Goal: Information Seeking & Learning: Learn about a topic

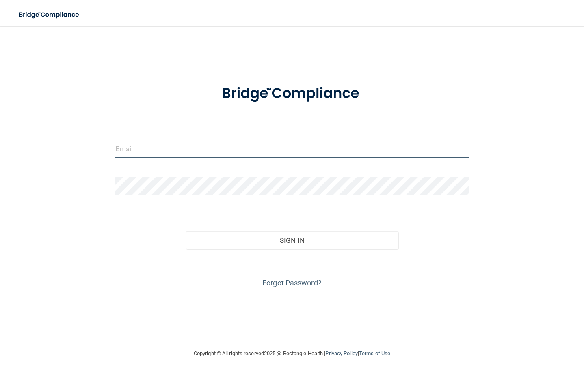
click at [180, 153] on input "email" at bounding box center [291, 149] width 353 height 18
type input "[EMAIL_ADDRESS][DOMAIN_NAME]"
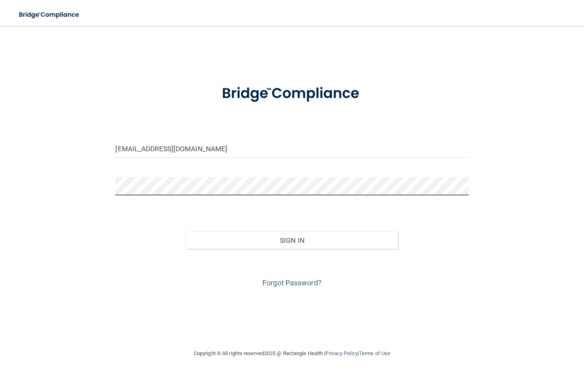
click at [186, 232] on button "Sign In" at bounding box center [291, 241] width 211 height 18
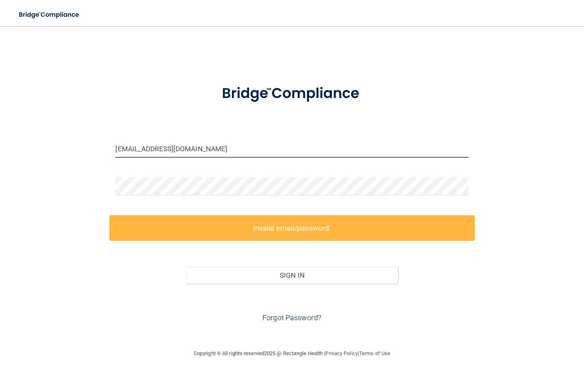
click at [214, 147] on input "[EMAIL_ADDRESS][DOMAIN_NAME]" at bounding box center [291, 149] width 353 height 18
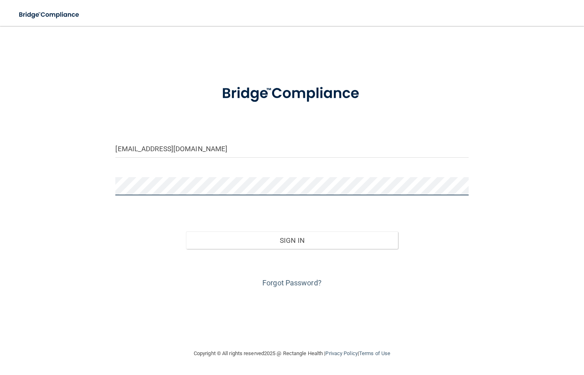
click at [186, 232] on button "Sign In" at bounding box center [291, 241] width 211 height 18
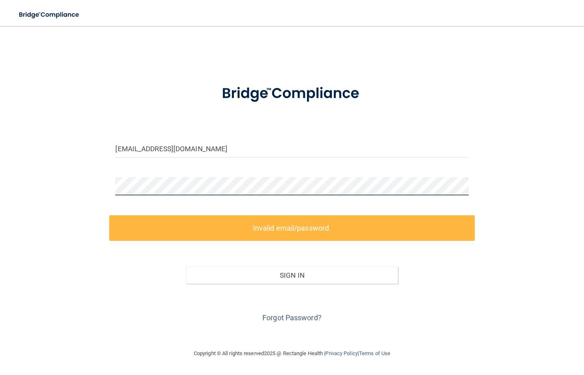
click at [57, 200] on div "[EMAIL_ADDRESS][DOMAIN_NAME] Invalid email/password. You don't have permission …" at bounding box center [291, 187] width 551 height 307
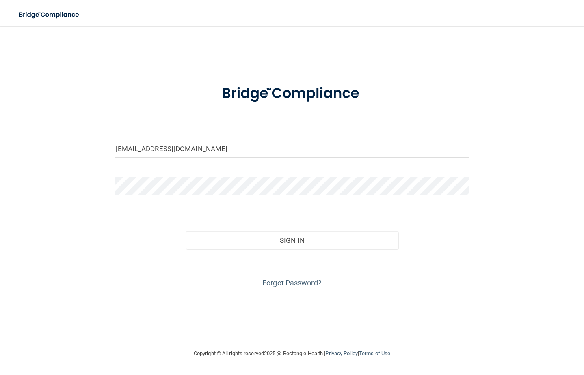
click at [186, 232] on button "Sign In" at bounding box center [291, 241] width 211 height 18
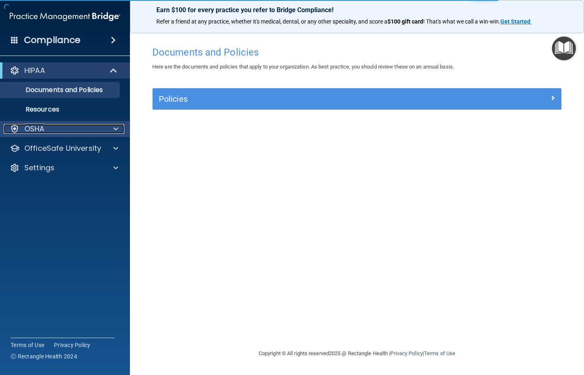
click at [48, 132] on div "OSHA" at bounding box center [54, 129] width 101 height 10
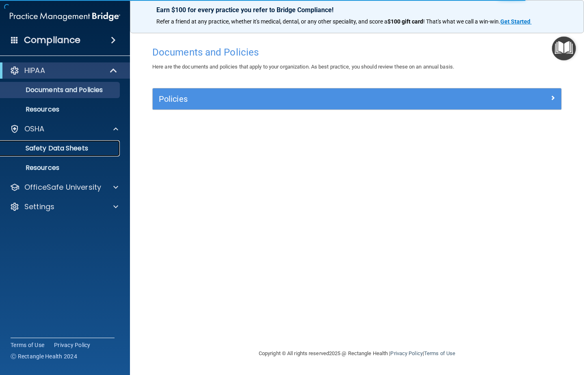
click at [67, 148] on p "Safety Data Sheets" at bounding box center [60, 148] width 111 height 8
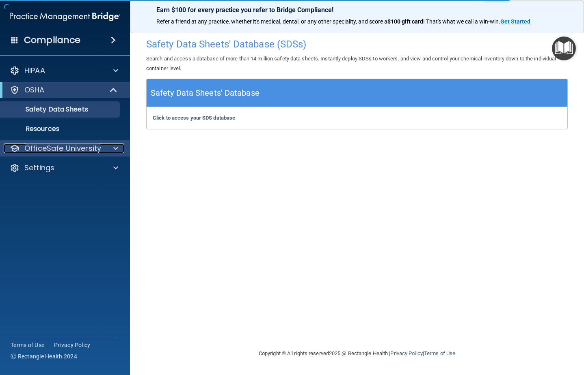
click at [67, 144] on p "OfficeSafe University" at bounding box center [62, 149] width 77 height 10
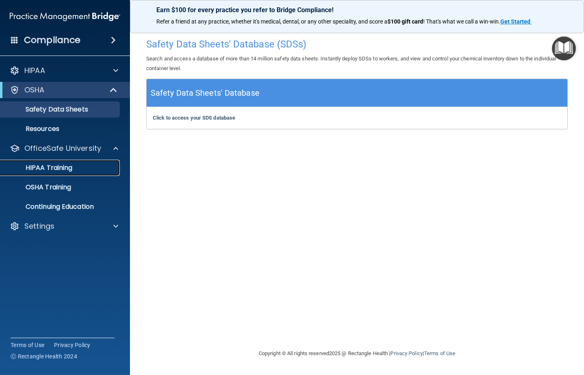
click at [81, 167] on div "HIPAA Training" at bounding box center [60, 168] width 111 height 8
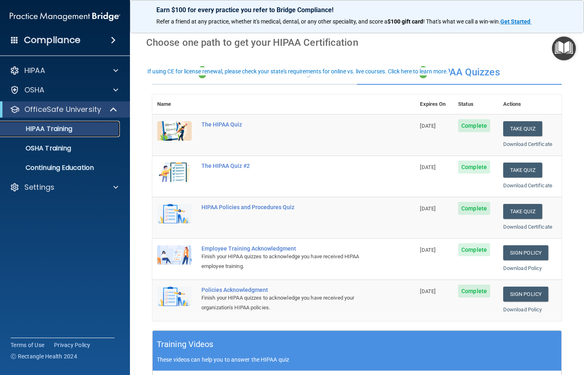
scroll to position [41, 0]
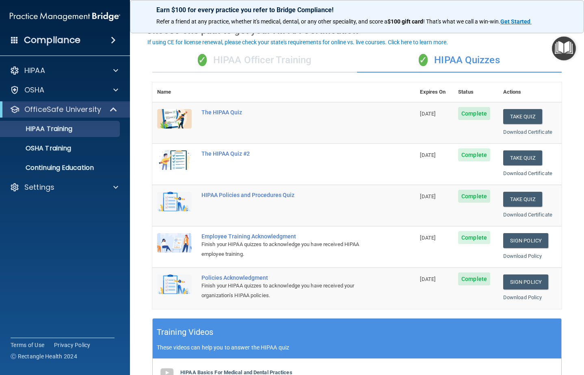
click at [269, 62] on div "✓ HIPAA Officer Training" at bounding box center [254, 60] width 205 height 24
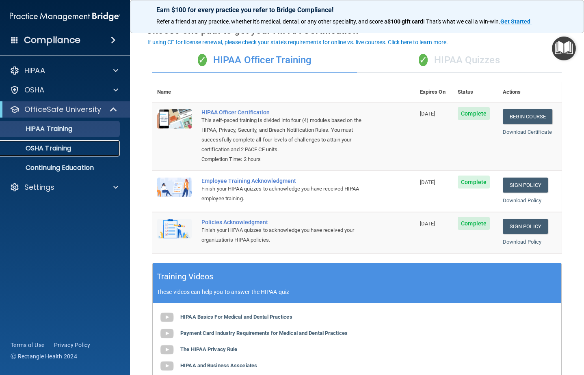
click at [63, 155] on link "OSHA Training" at bounding box center [56, 148] width 128 height 16
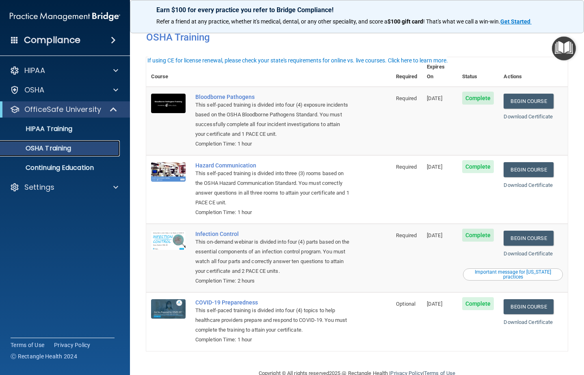
scroll to position [24, 0]
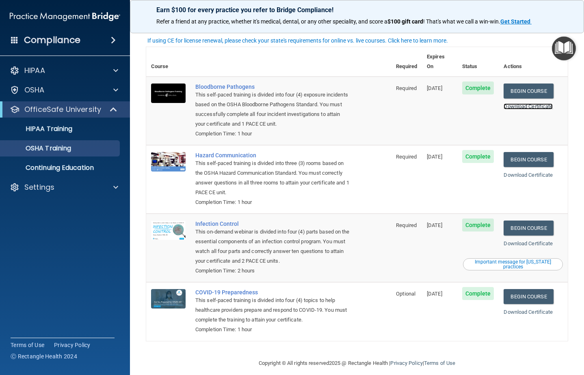
click at [545, 103] on link "Download Certificate" at bounding box center [527, 106] width 49 height 6
click at [87, 135] on link "HIPAA Training" at bounding box center [56, 129] width 128 height 16
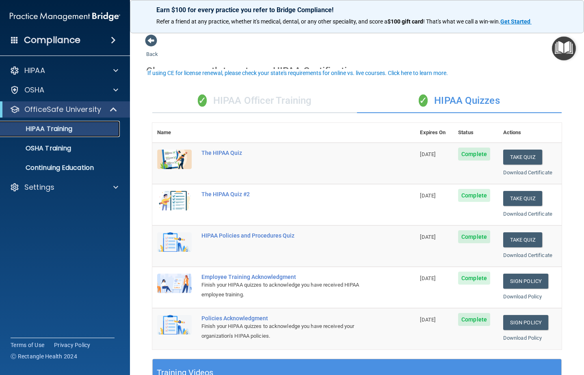
scroll to position [81, 0]
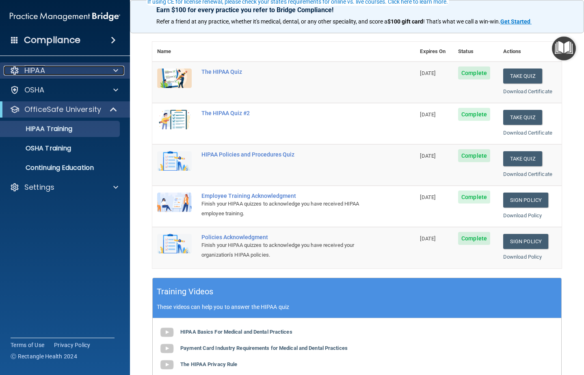
click at [78, 69] on div "HIPAA" at bounding box center [54, 71] width 101 height 10
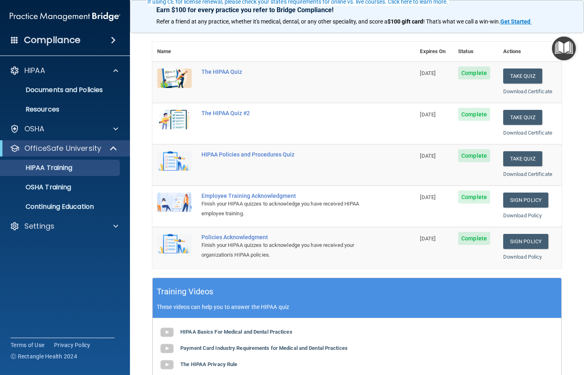
click at [43, 38] on h4 "Compliance" at bounding box center [52, 39] width 56 height 11
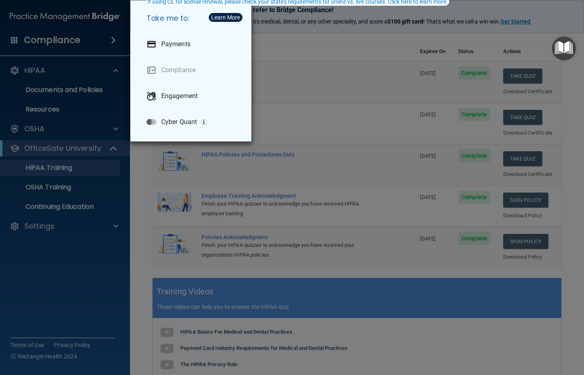
click at [65, 33] on div "Take me to: Payments Compliance Engagement Cyber Quant" at bounding box center [292, 187] width 584 height 375
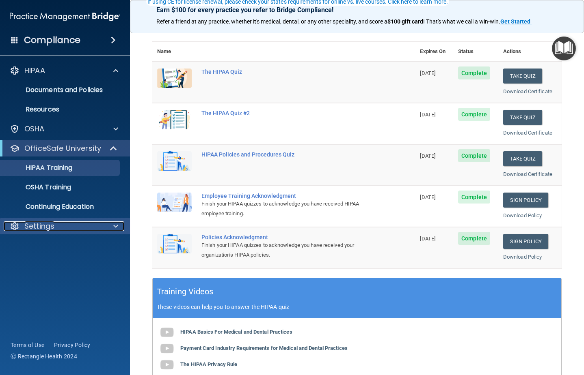
click at [71, 227] on div "Settings" at bounding box center [54, 227] width 101 height 10
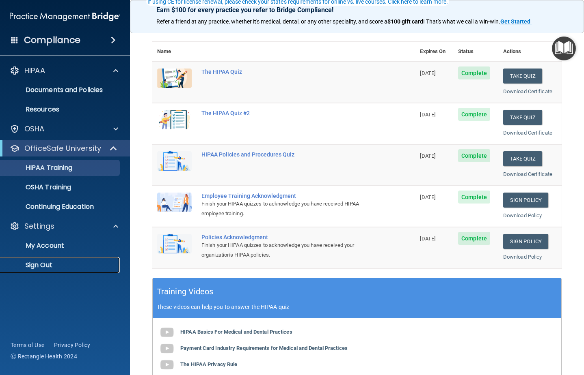
click at [63, 264] on p "Sign Out" at bounding box center [60, 265] width 111 height 8
